Goal: Book appointment/travel/reservation

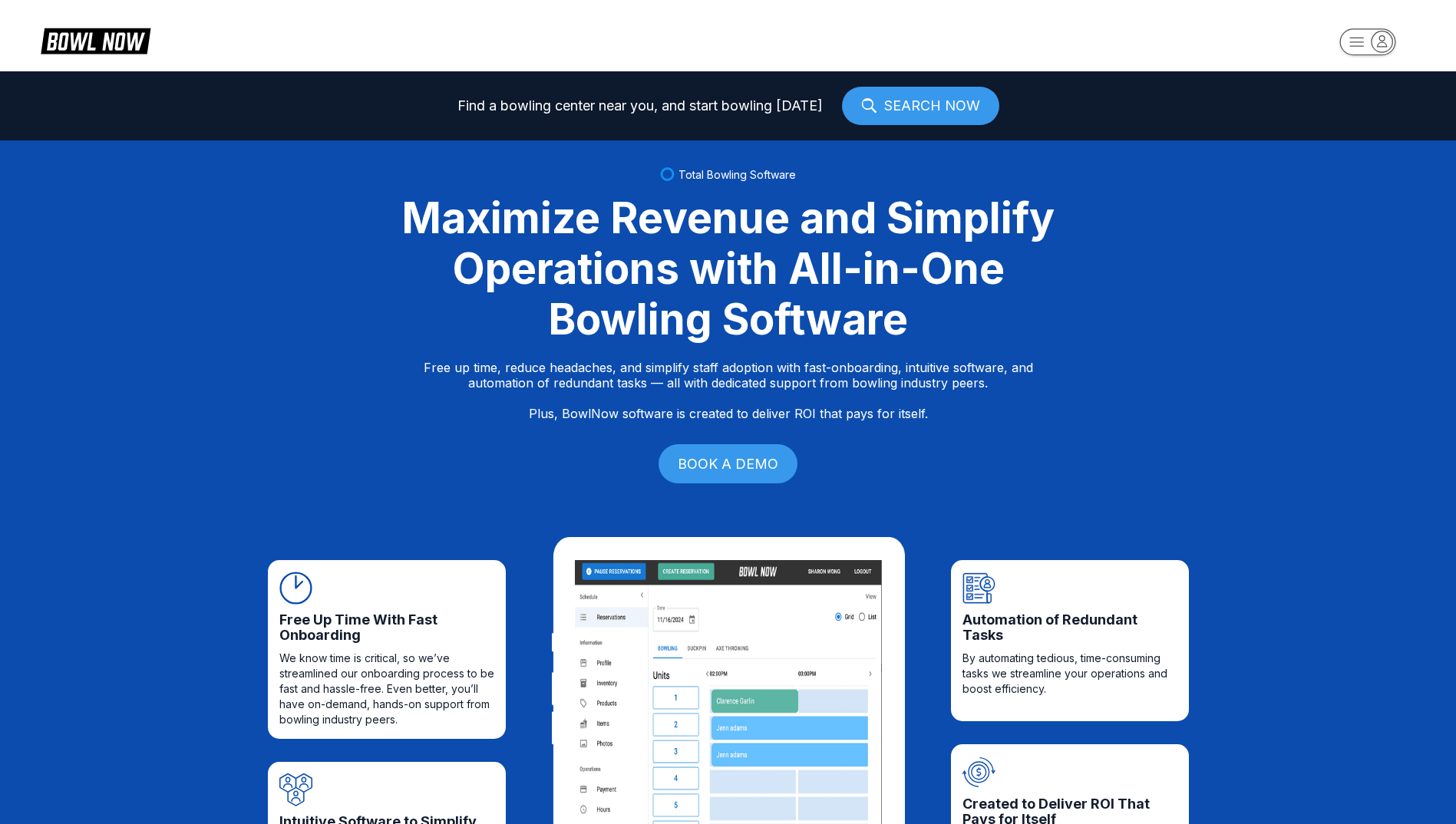
click at [1392, 39] on icon "button" at bounding box center [1382, 41] width 21 height 21
click at [1368, 118] on div "Center Sign In" at bounding box center [1368, 120] width 107 height 27
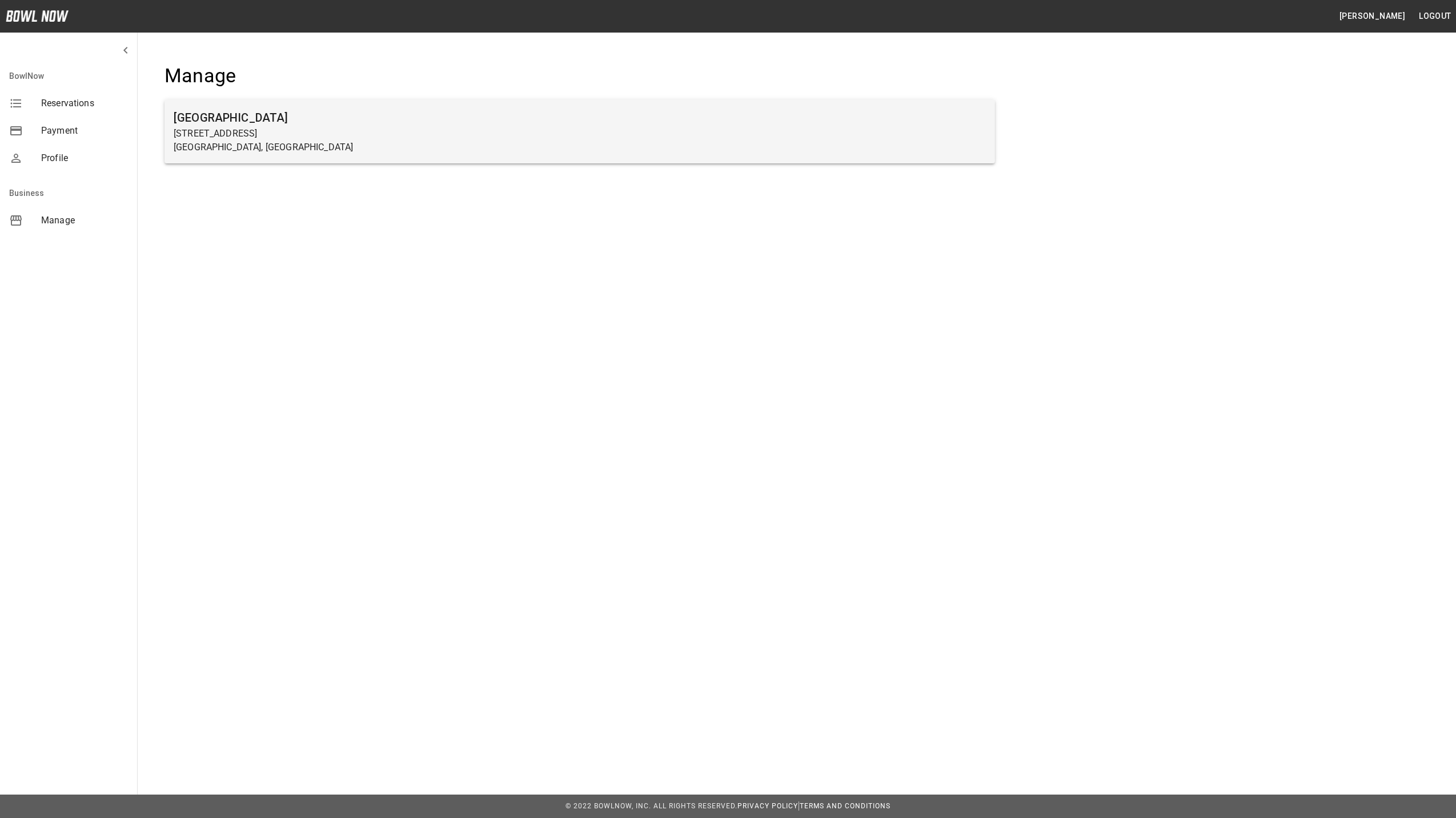
click at [248, 126] on h6 "Farmington Lanes" at bounding box center [579, 118] width 812 height 19
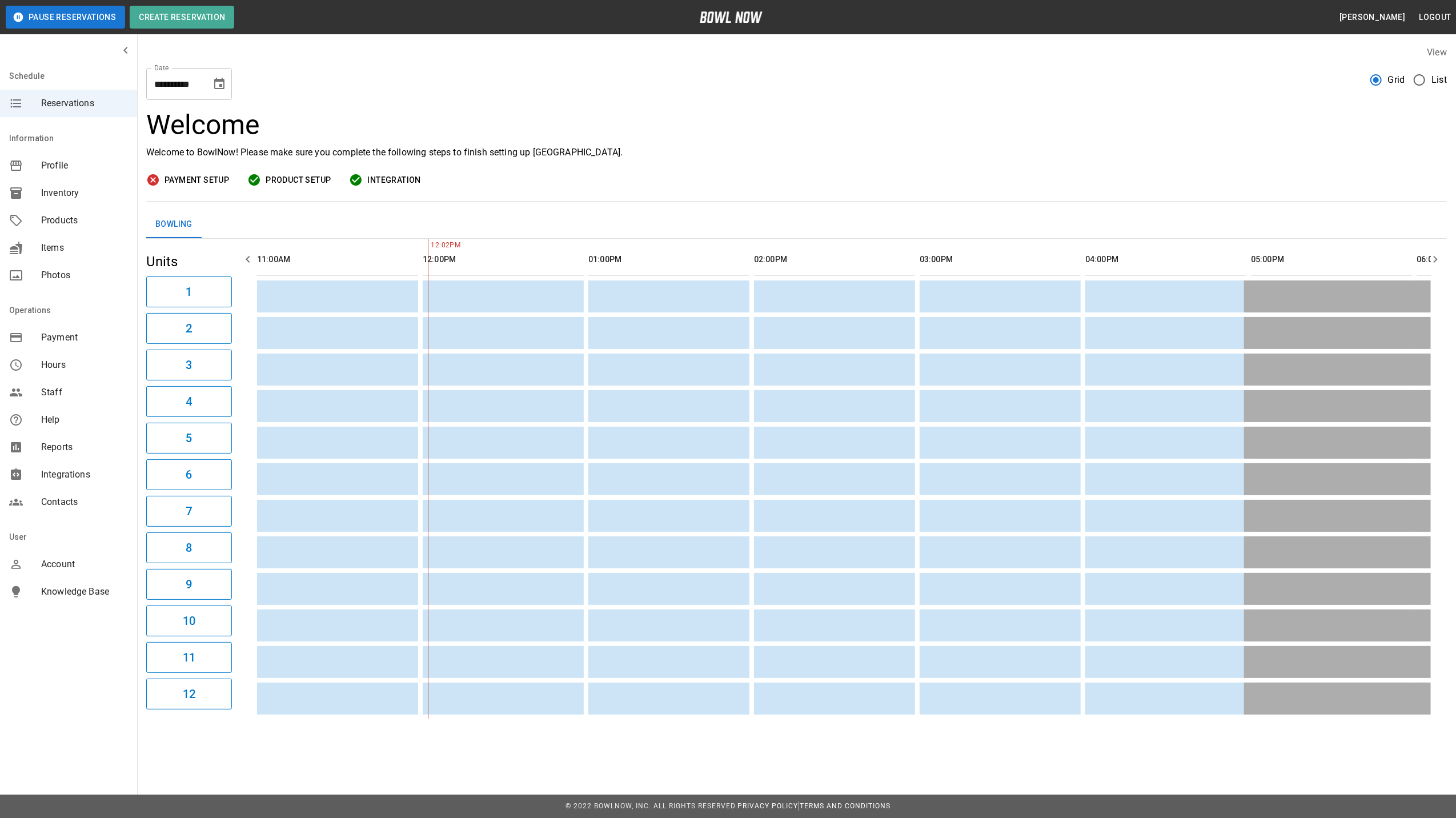
scroll to position [0, 166]
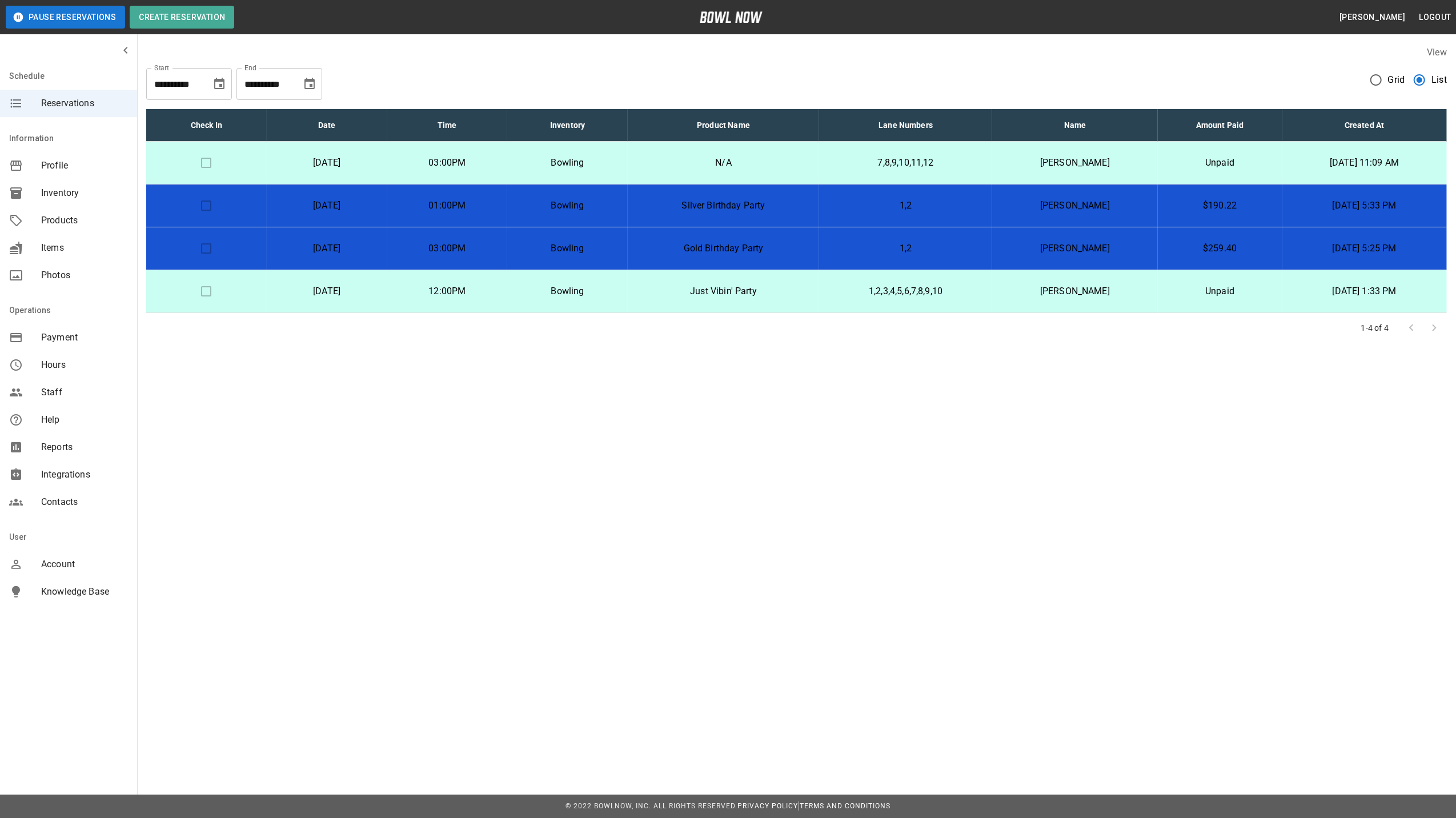
click at [311, 174] on td "Sunday, October 12th" at bounding box center [326, 163] width 121 height 43
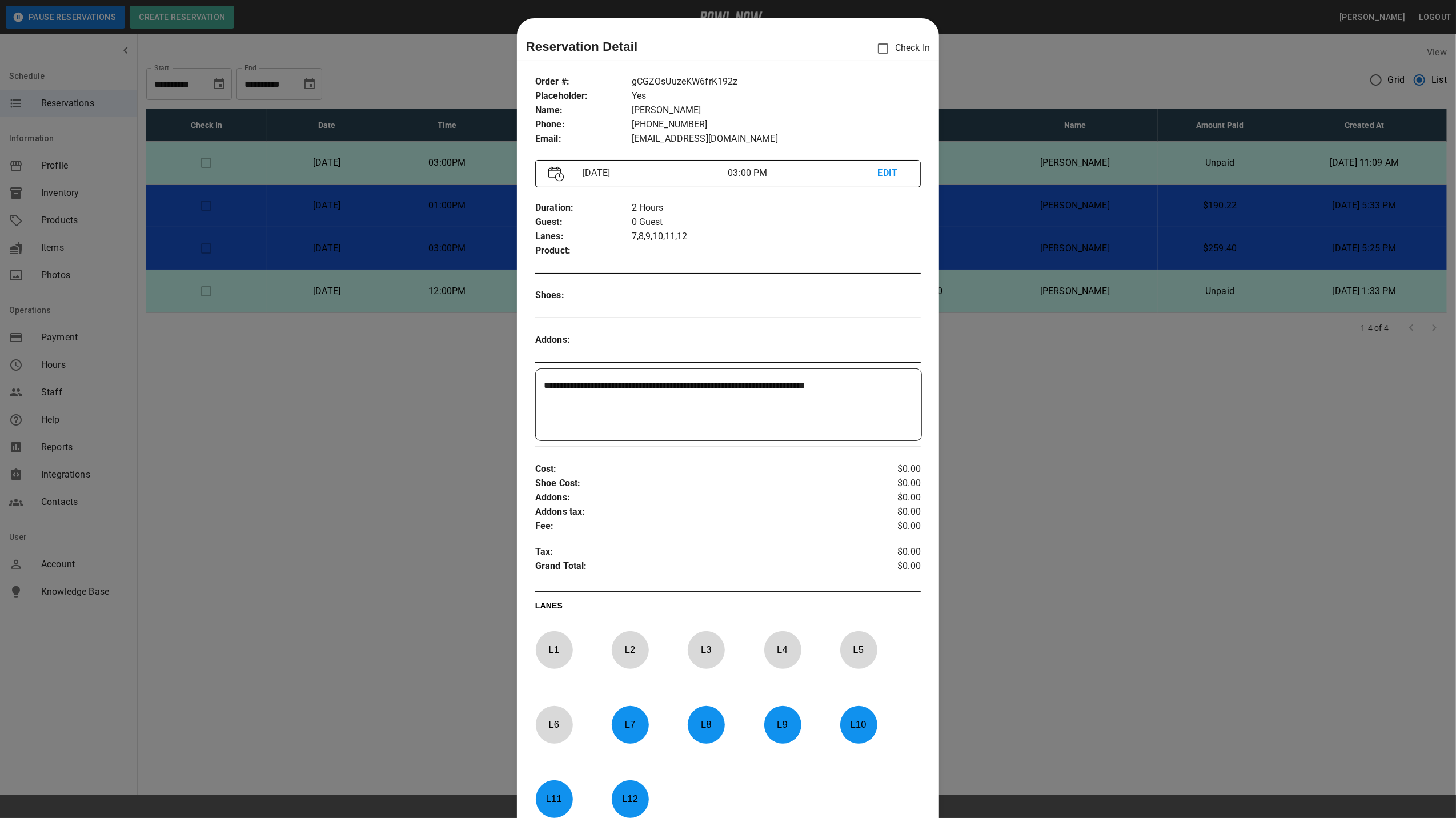
scroll to position [19, 0]
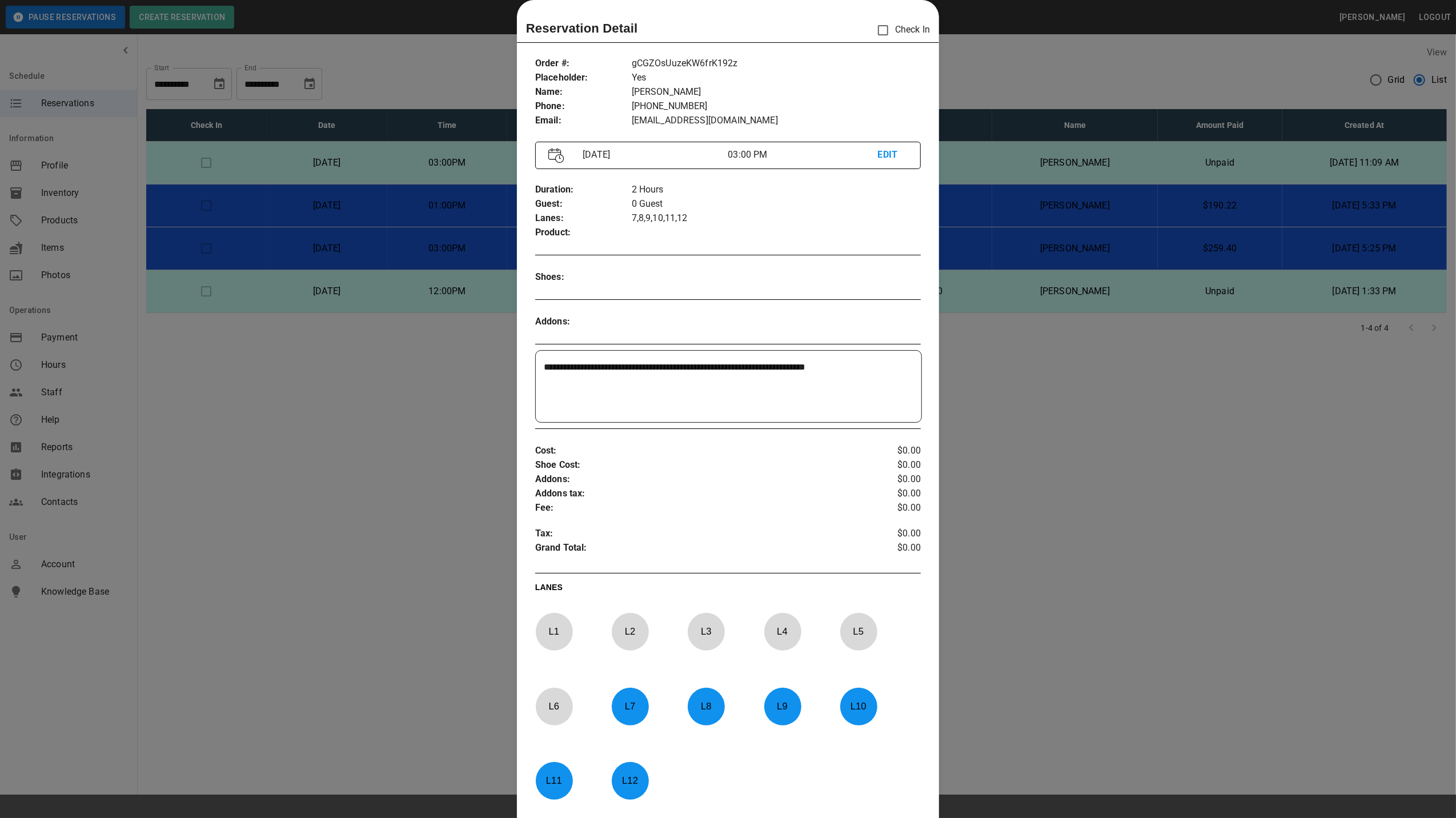
click at [987, 53] on div at bounding box center [728, 409] width 1456 height 818
